Goal: Task Accomplishment & Management: Use online tool/utility

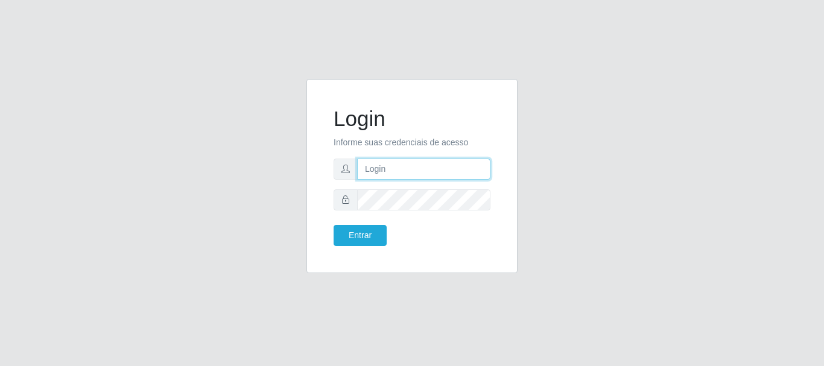
click at [412, 163] on input "text" at bounding box center [423, 169] width 133 height 21
type input "[EMAIL_ADDRESS][PERSON_NAME][DOMAIN_NAME]"
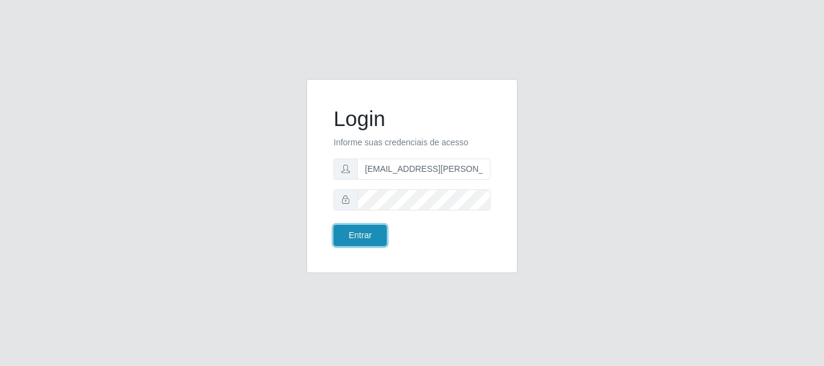
click at [362, 238] on button "Entrar" at bounding box center [360, 235] width 53 height 21
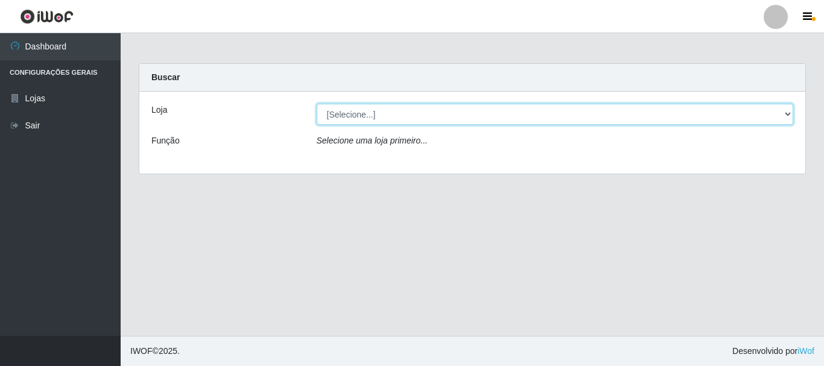
click at [317, 104] on select "[Selecione...] Super Show - [PERSON_NAME]" at bounding box center [555, 114] width 477 height 21
select select "120"
click option "Super Show - [PERSON_NAME]" at bounding box center [0, 0] width 0 height 0
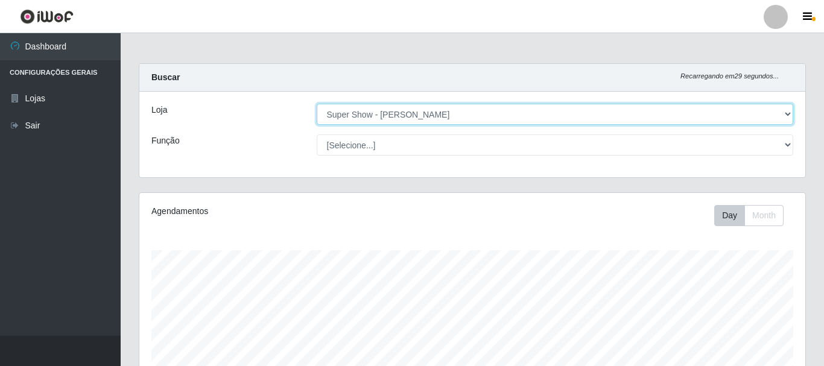
scroll to position [250, 666]
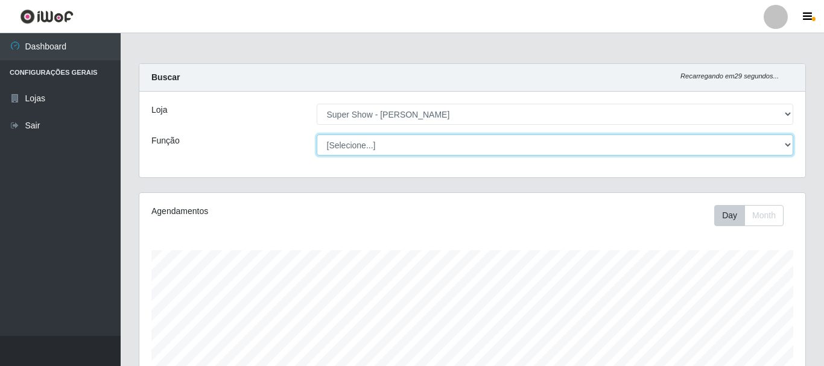
click at [317, 135] on select "[Selecione...] ASG Auxiliar de Estacionamento Balconista Embalador Embalador + …" at bounding box center [555, 145] width 477 height 21
select select "16"
click option "ASG" at bounding box center [0, 0] width 0 height 0
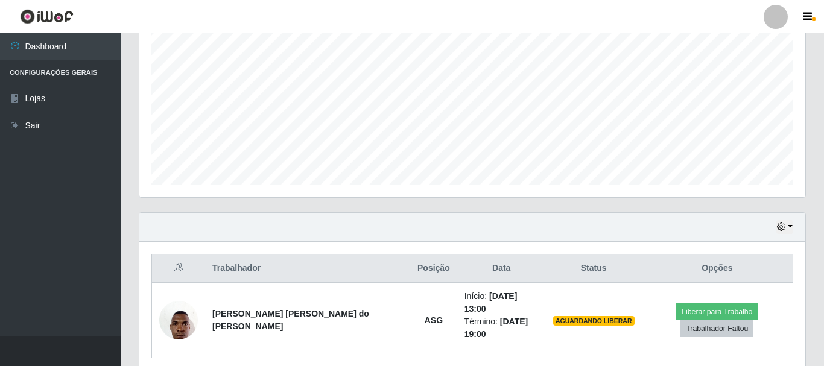
scroll to position [283, 0]
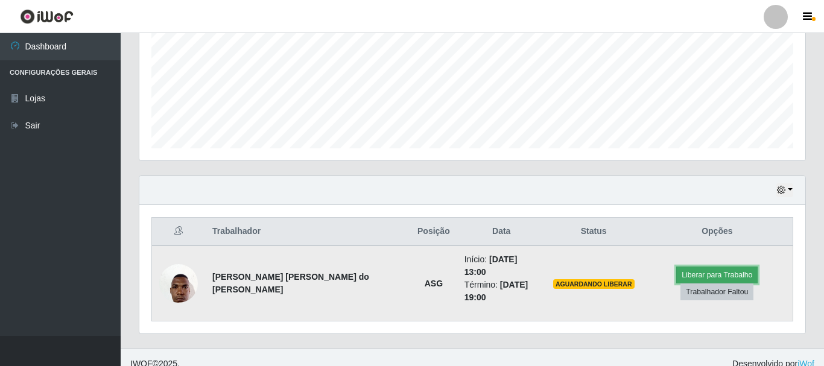
click at [709, 269] on button "Liberar para Trabalho" at bounding box center [717, 275] width 81 height 17
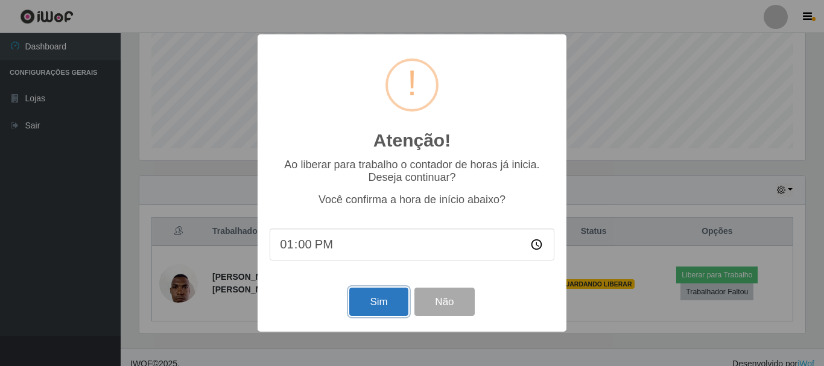
click at [383, 300] on button "Sim" at bounding box center [378, 302] width 59 height 28
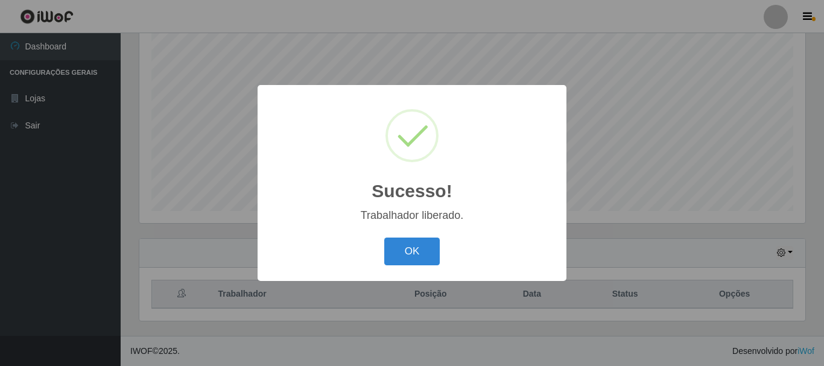
scroll to position [220, 0]
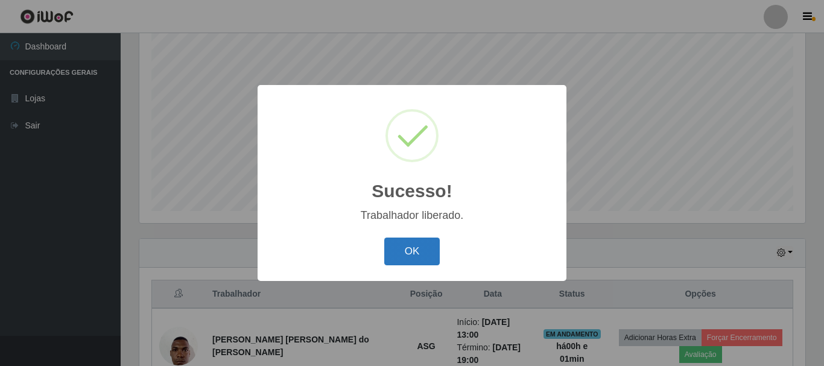
click at [413, 258] on button "OK" at bounding box center [412, 252] width 56 height 28
